Goal: Task Accomplishment & Management: Manage account settings

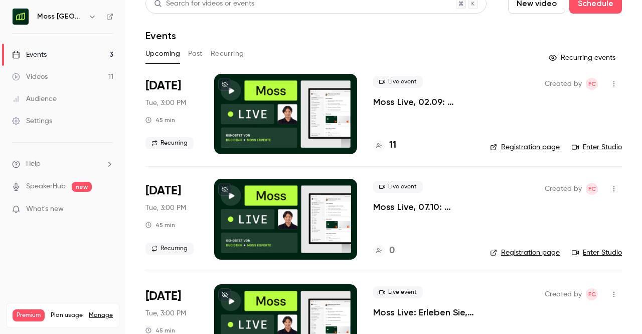
scroll to position [13, 0]
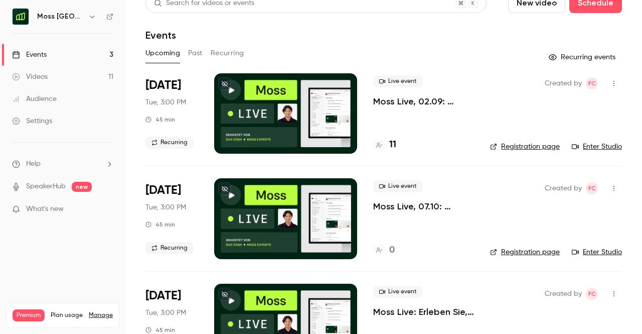
click at [393, 105] on p "Moss Live, 02.09: Erleben Sie, wie Moss Ausgabenmanagement automatisiert" at bounding box center [423, 101] width 101 height 12
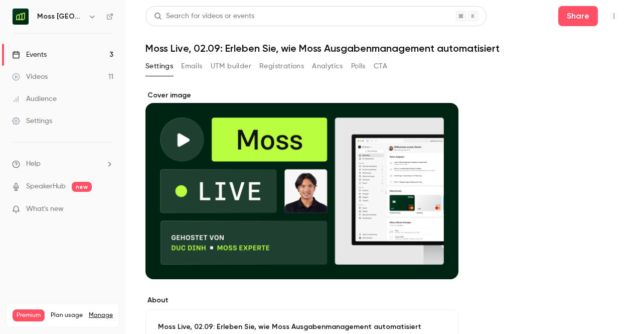
click at [229, 70] on button "UTM builder" at bounding box center [231, 66] width 41 height 16
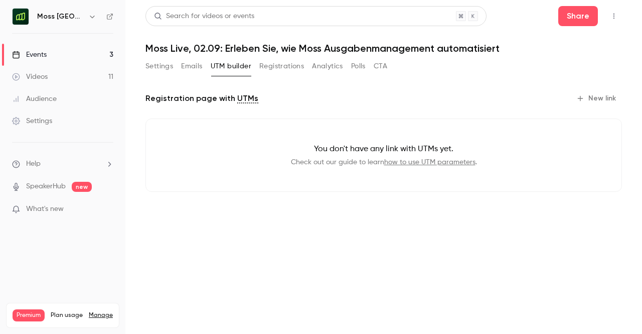
click at [299, 67] on button "Registrations" at bounding box center [281, 66] width 45 height 16
